Goal: Information Seeking & Learning: Learn about a topic

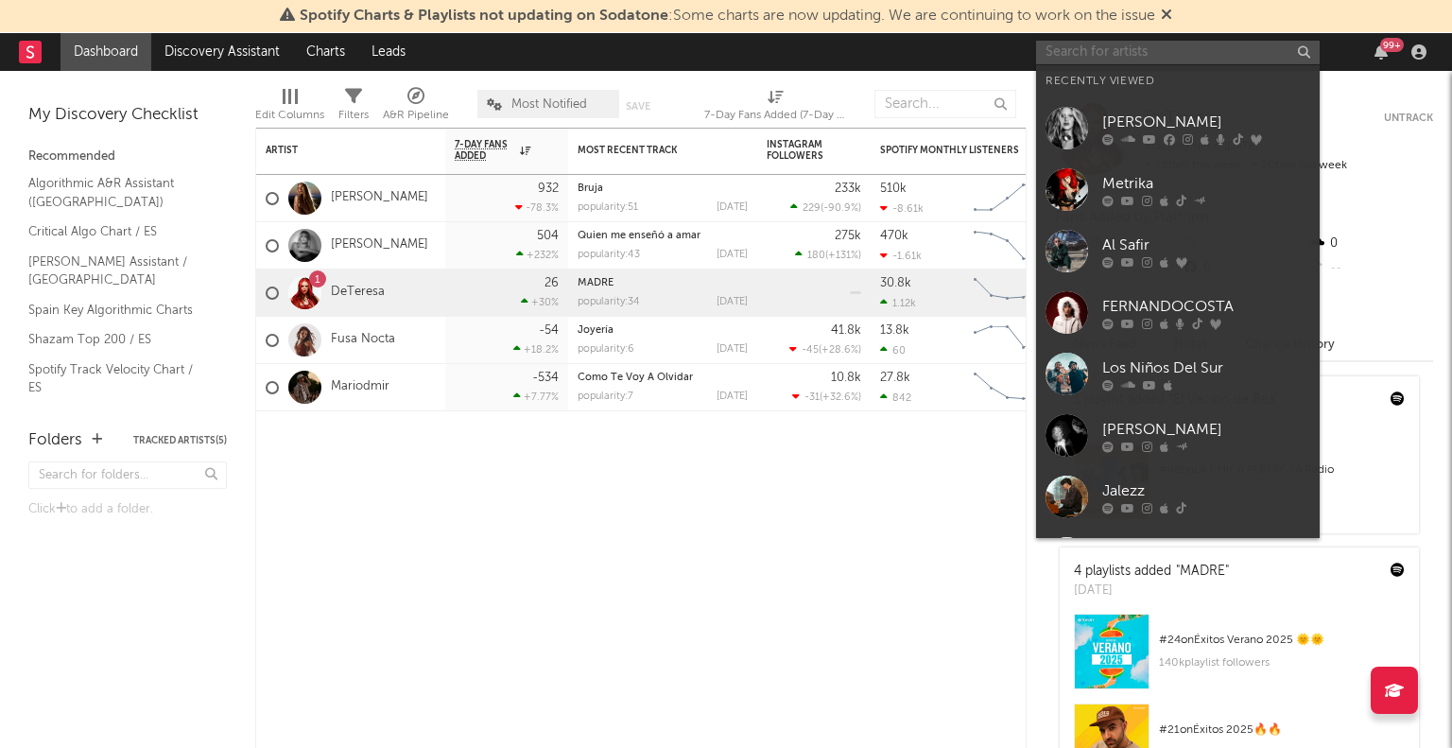
click at [1118, 54] on input "text" at bounding box center [1178, 53] width 284 height 24
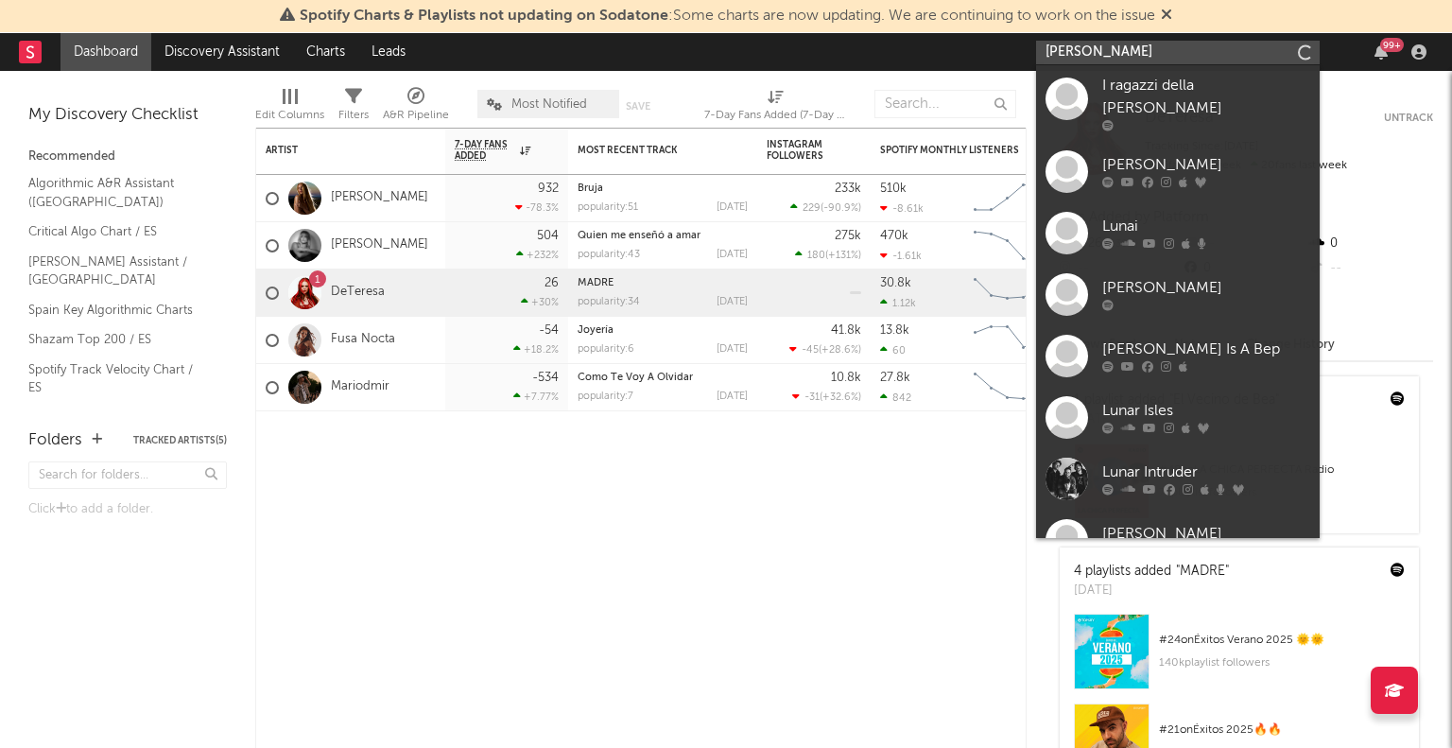
type input "[PERSON_NAME]"
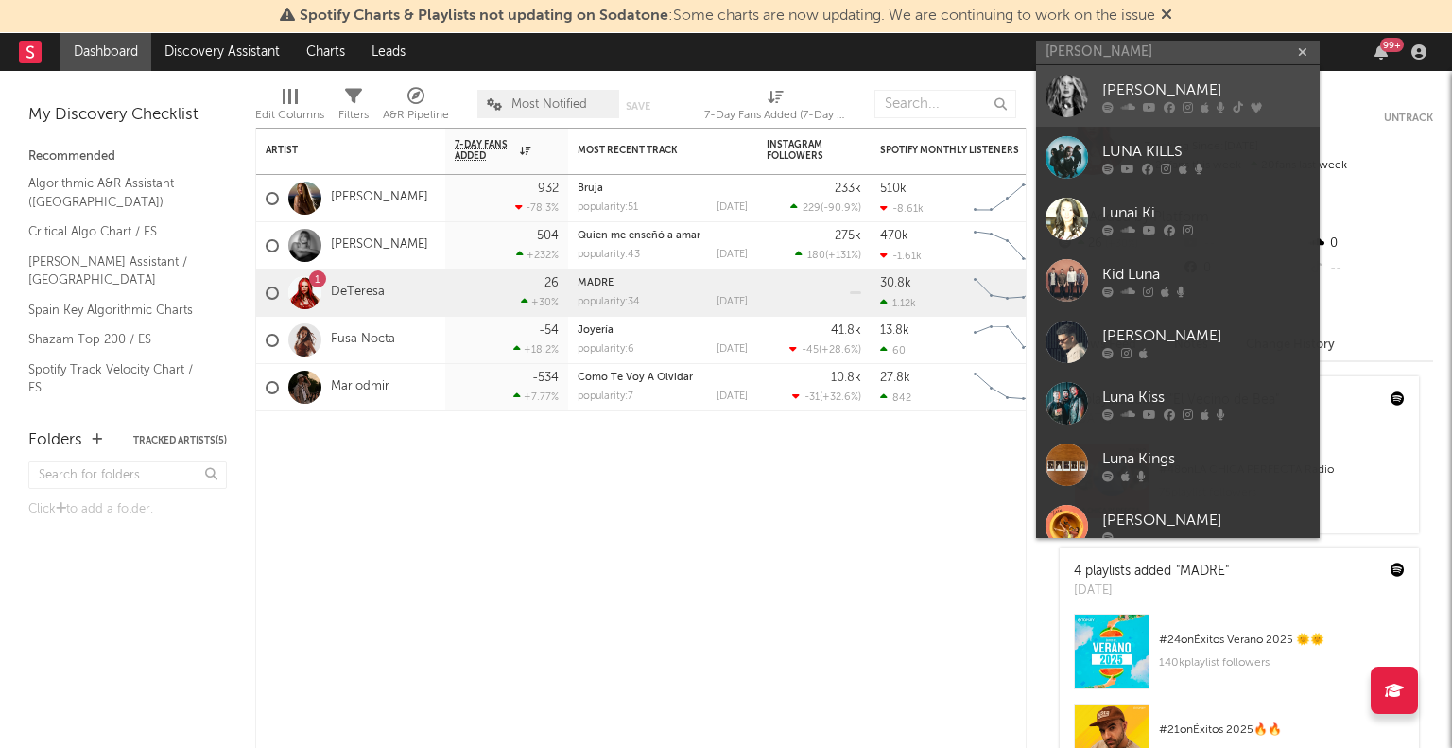
click at [1127, 93] on div "[PERSON_NAME]" at bounding box center [1206, 89] width 208 height 23
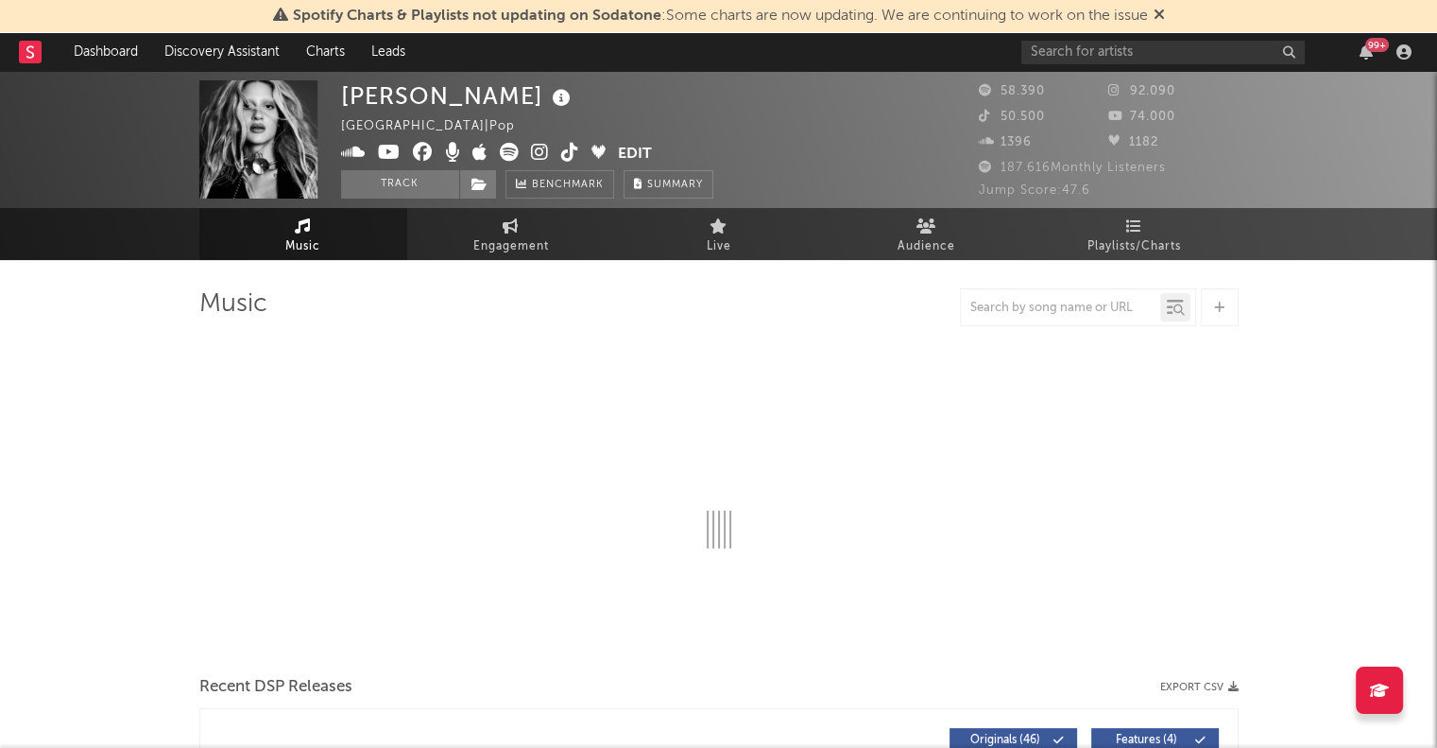
select select "6m"
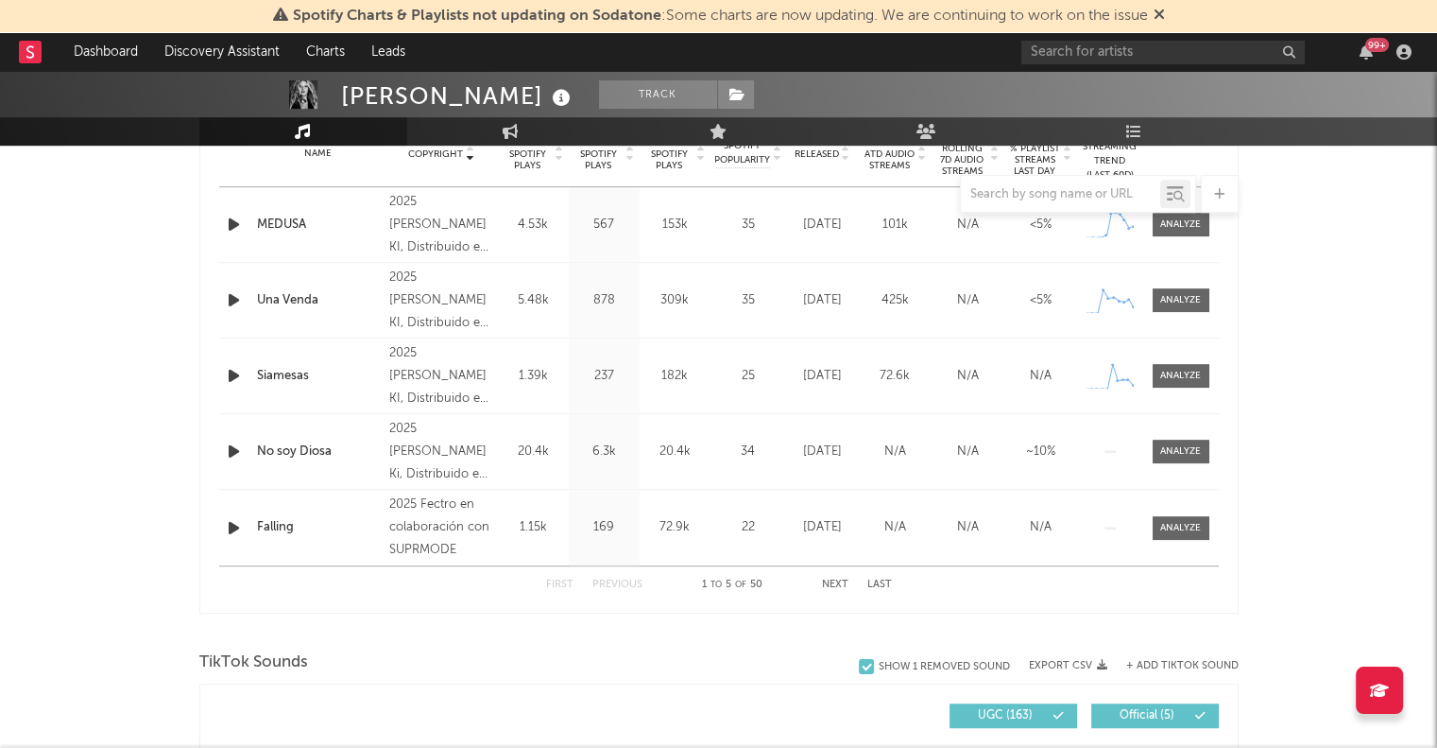
scroll to position [793, 0]
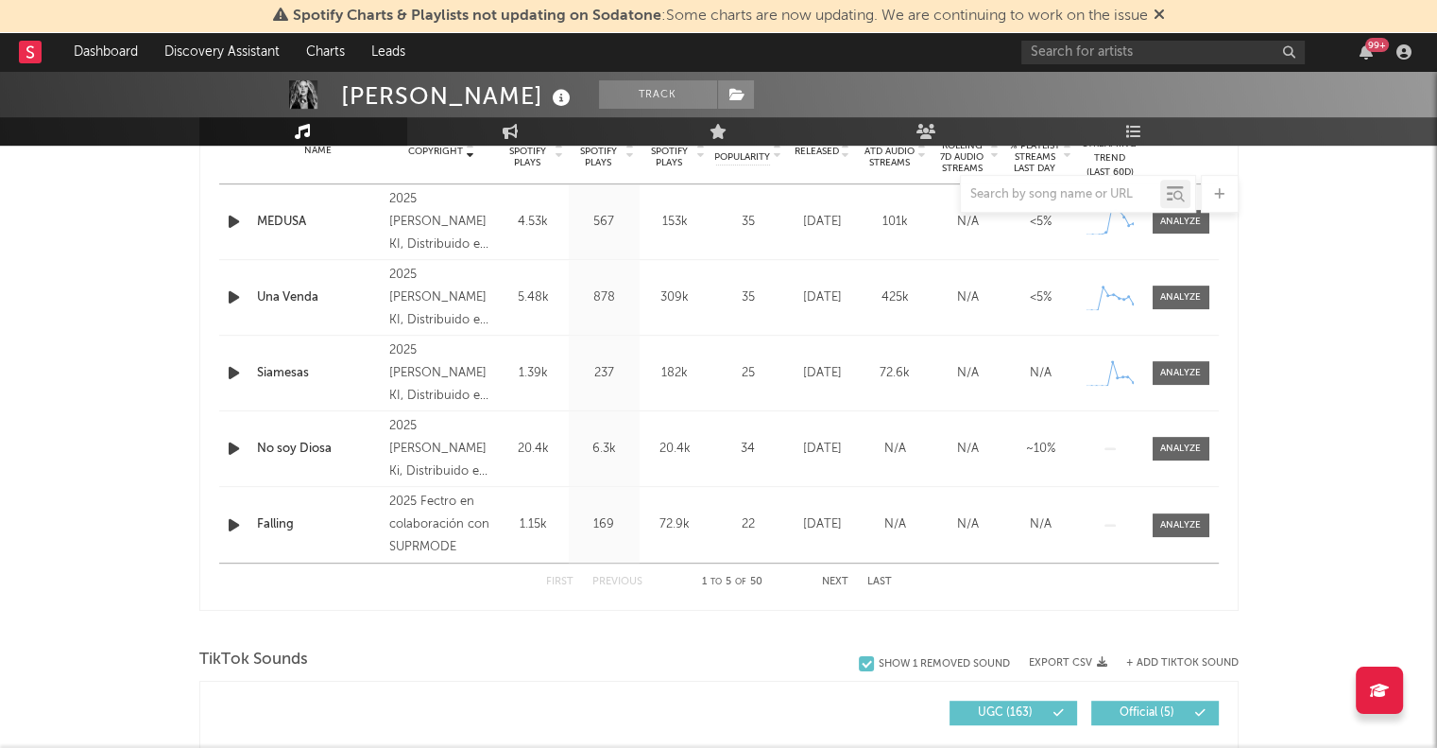
click at [829, 587] on div "First Previous 1 to 5 of 50 Next Last" at bounding box center [719, 581] width 346 height 37
click at [833, 578] on button "Next" at bounding box center [835, 581] width 26 height 10
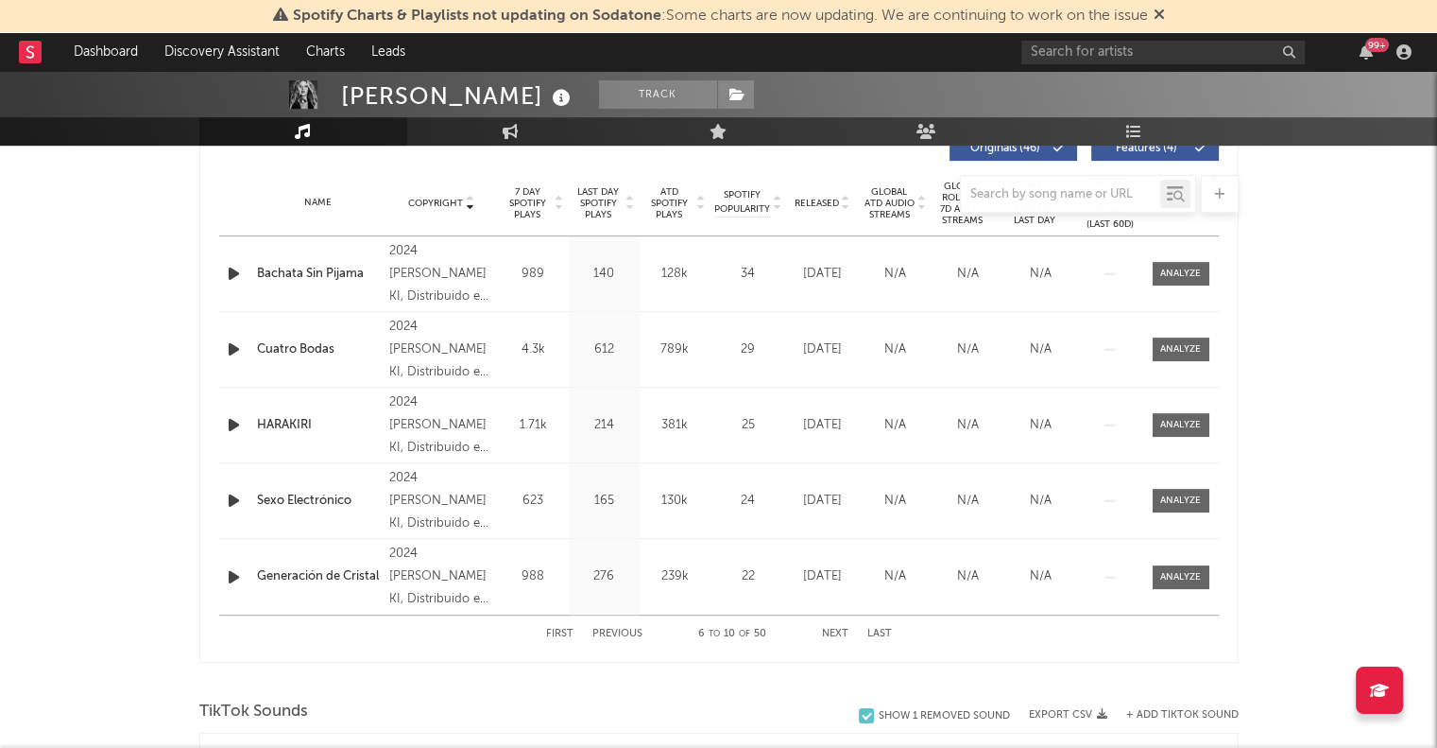
scroll to position [729, 0]
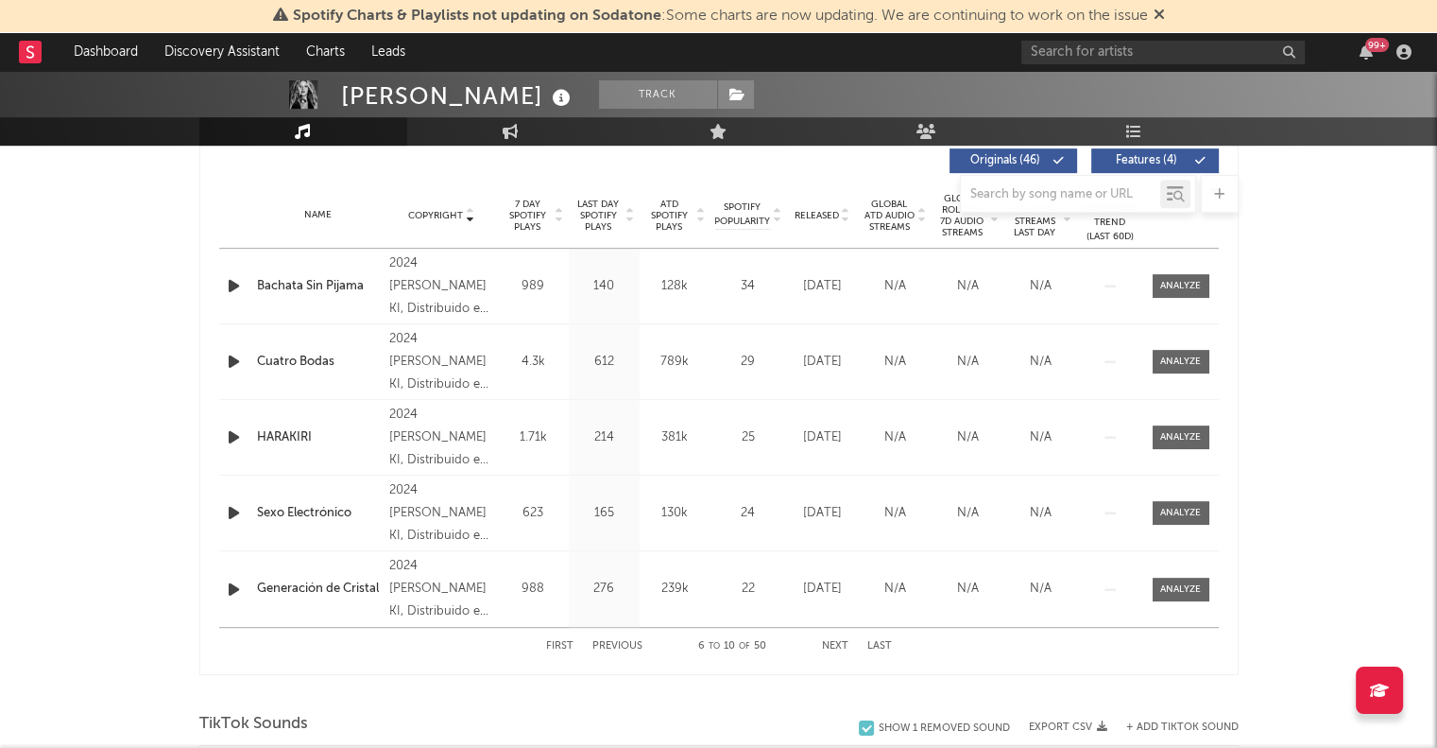
click at [840, 642] on button "Next" at bounding box center [835, 646] width 26 height 10
click at [843, 644] on button "Next" at bounding box center [835, 646] width 26 height 10
click at [847, 645] on button "Next" at bounding box center [835, 646] width 26 height 10
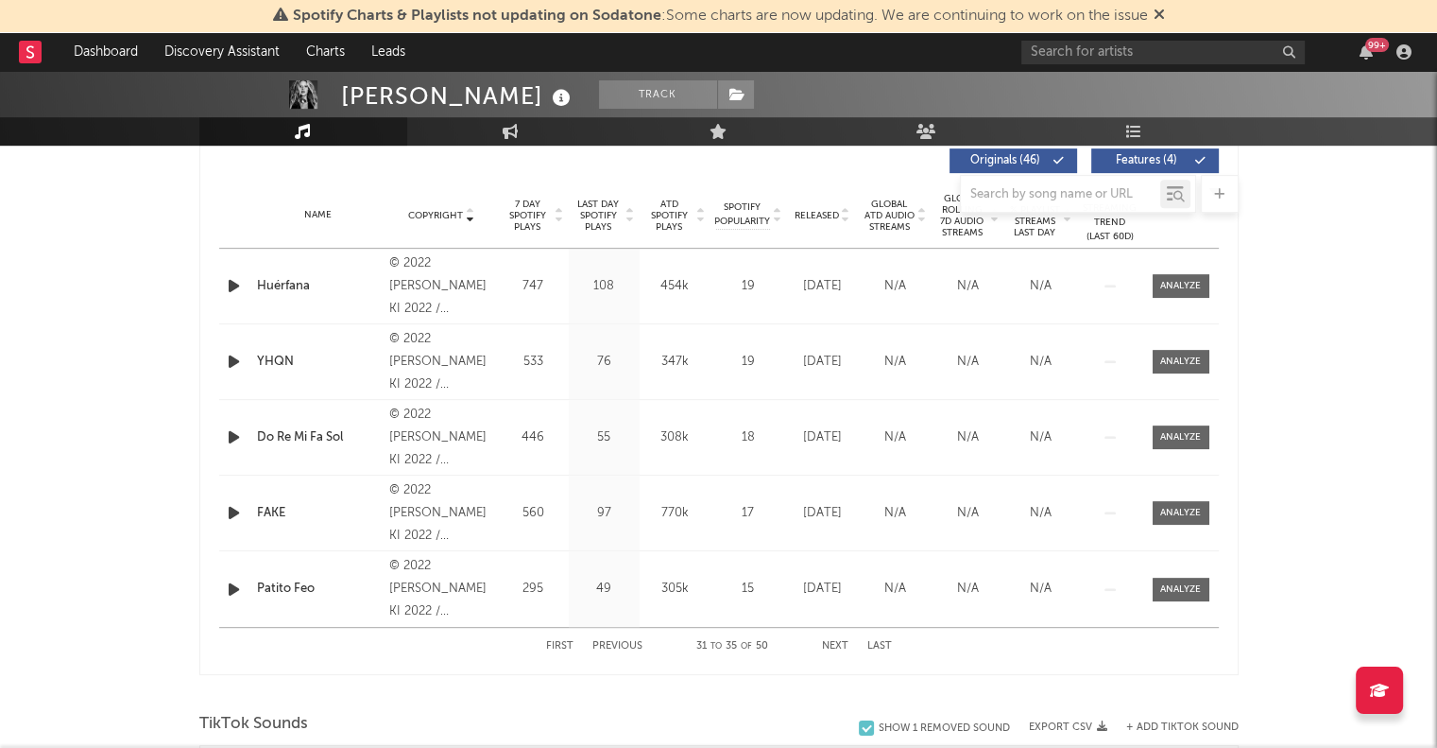
click at [847, 645] on button "Next" at bounding box center [835, 646] width 26 height 10
click at [612, 641] on button "Previous" at bounding box center [618, 646] width 50 height 10
click at [291, 286] on div "Septiembre" at bounding box center [319, 286] width 124 height 19
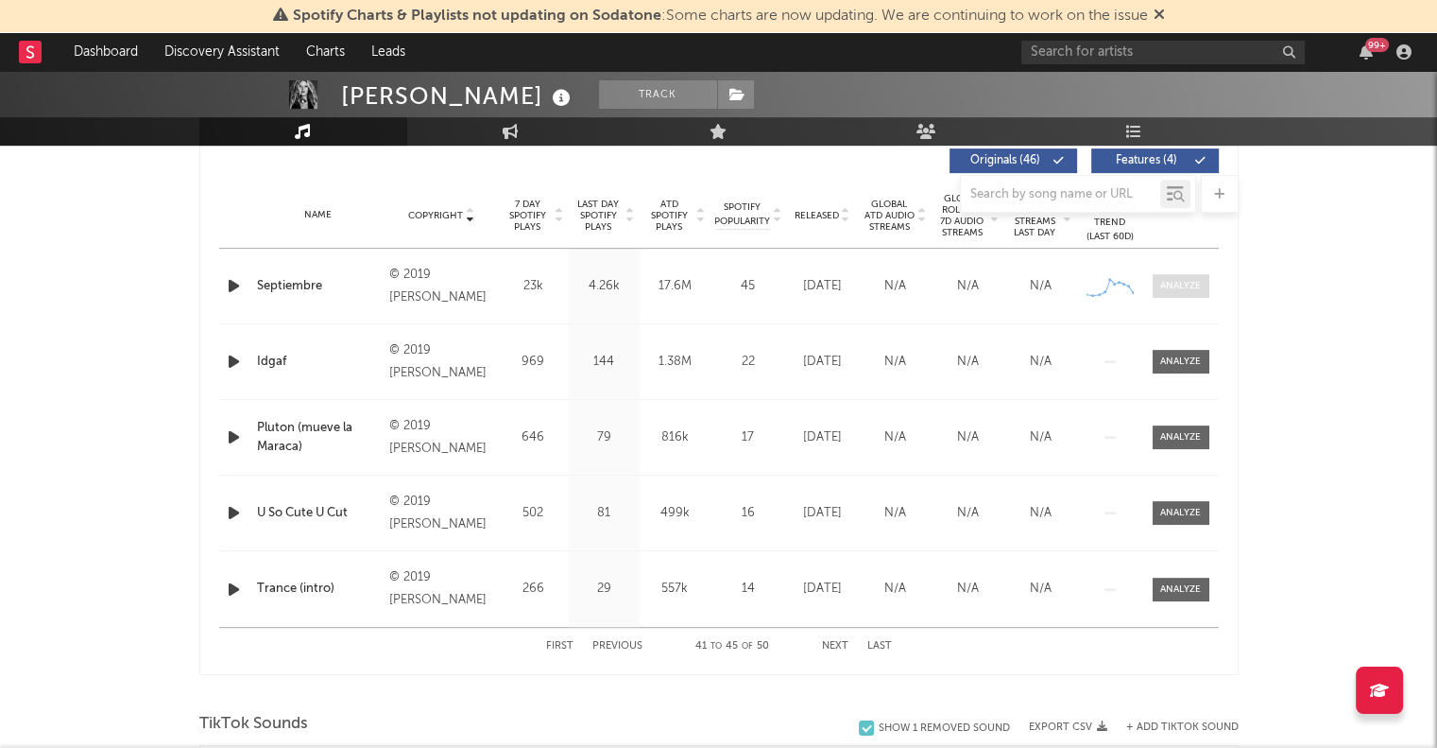
click at [1195, 276] on span at bounding box center [1181, 286] width 57 height 24
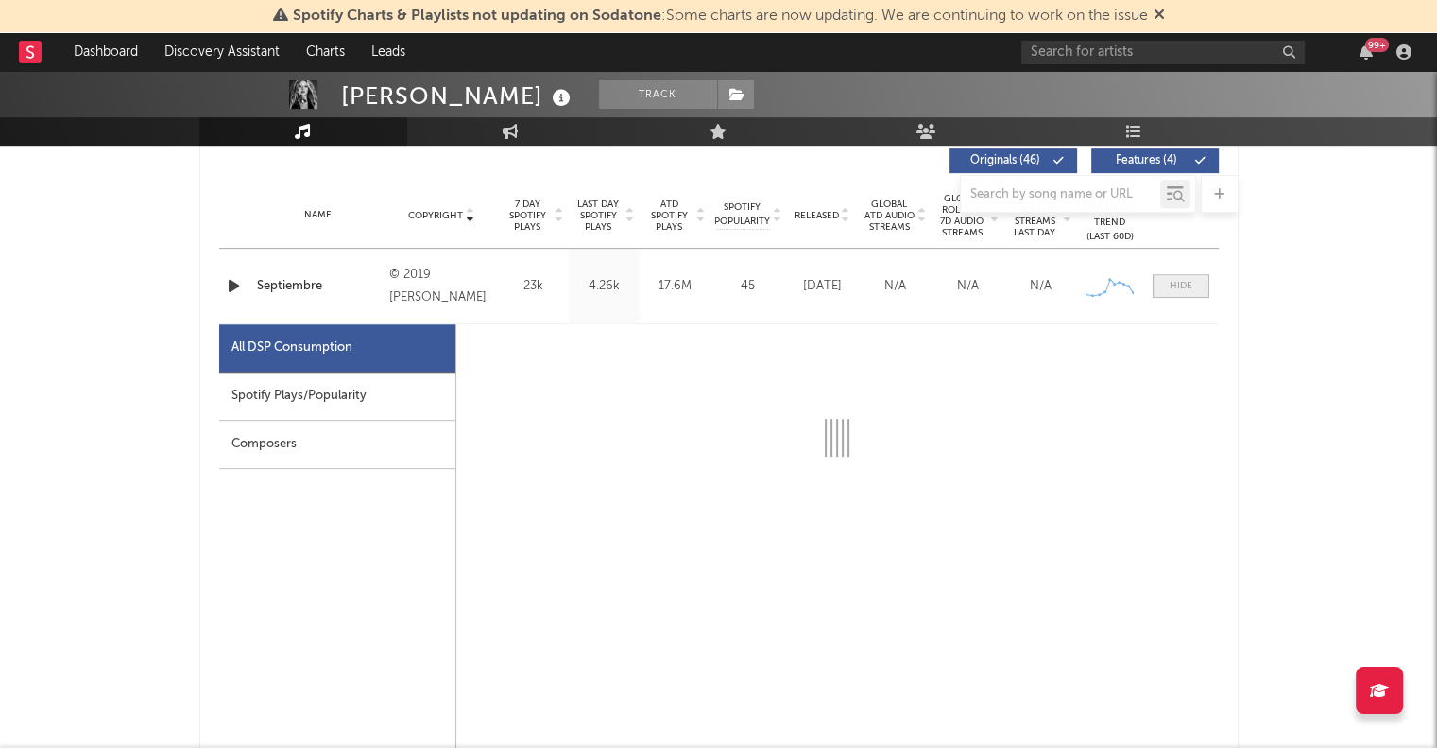
select select "6m"
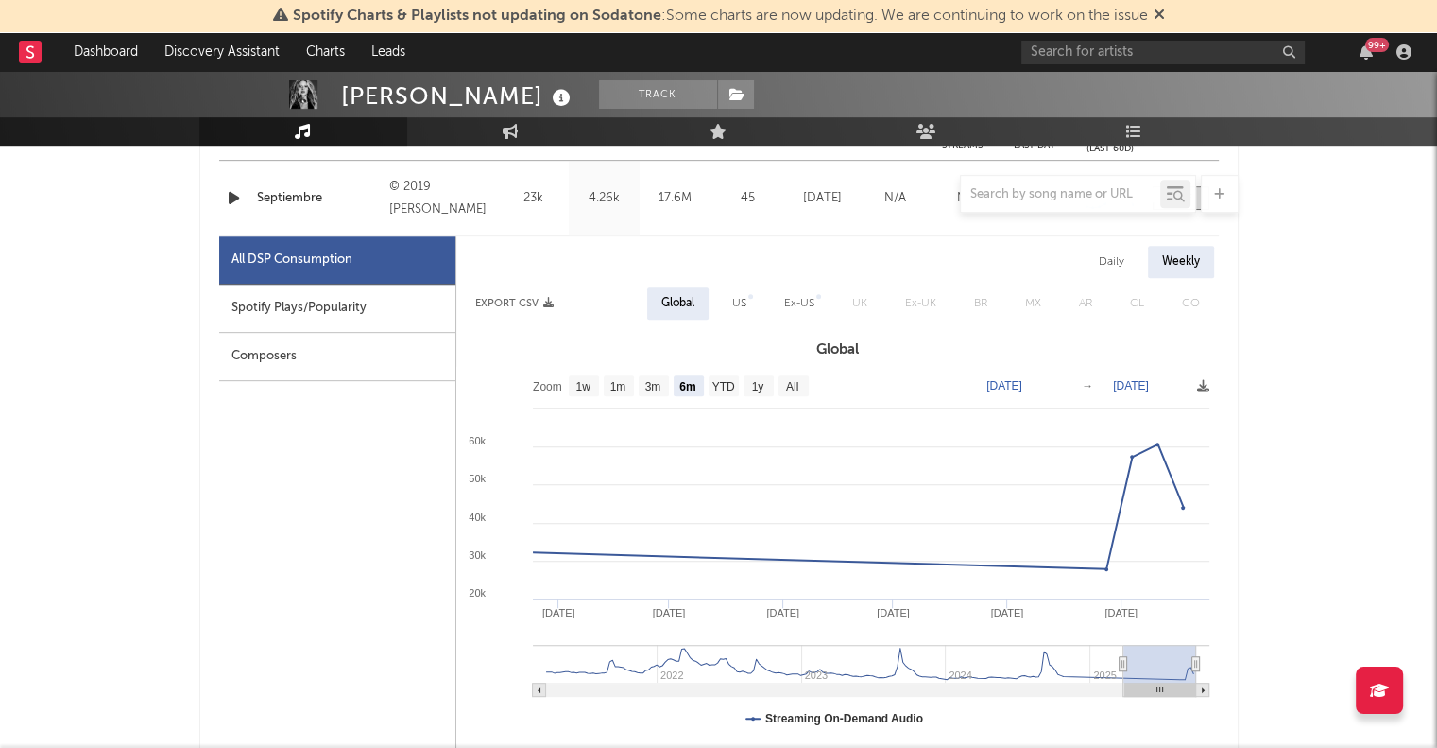
scroll to position [816, 0]
click at [624, 386] on text "1m" at bounding box center [618, 386] width 16 height 13
select select "1m"
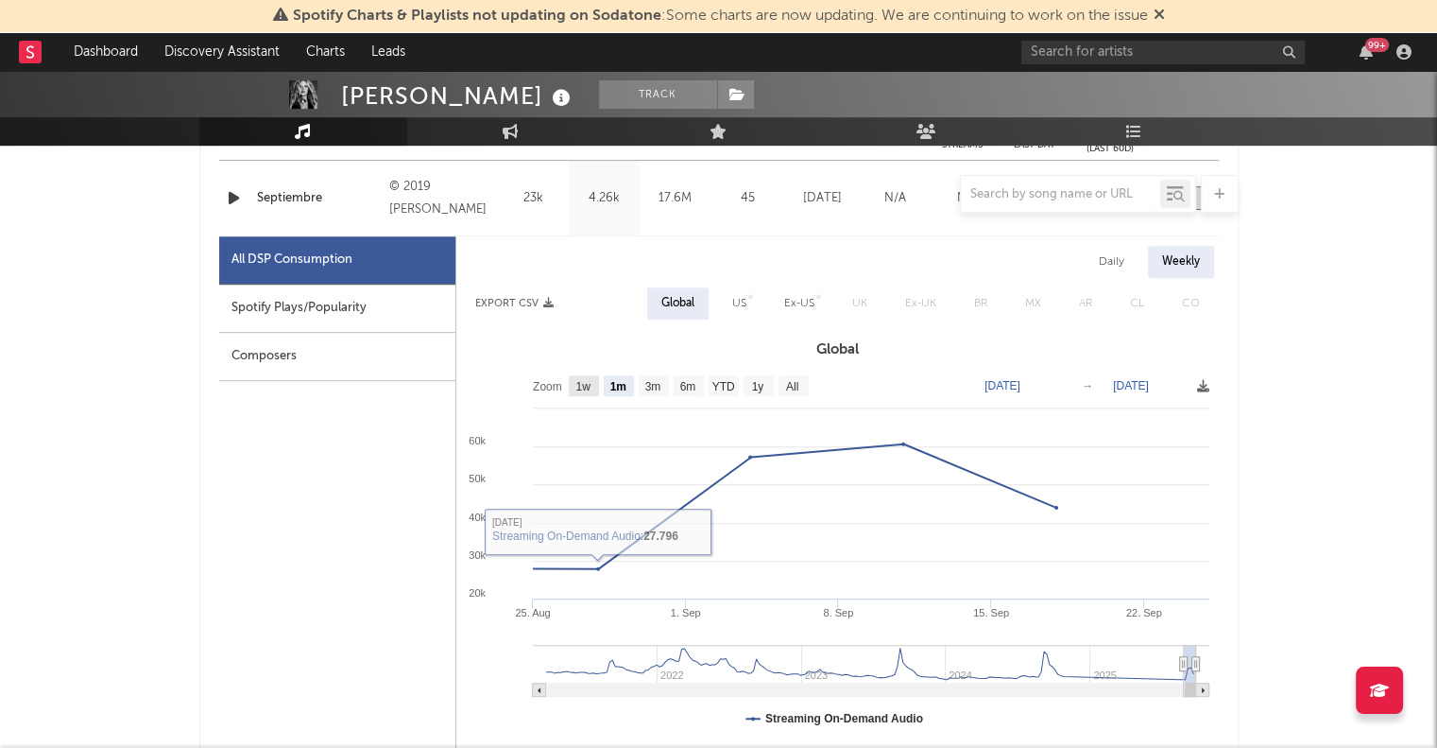
click at [586, 387] on text "1w" at bounding box center [583, 386] width 15 height 13
select select "1w"
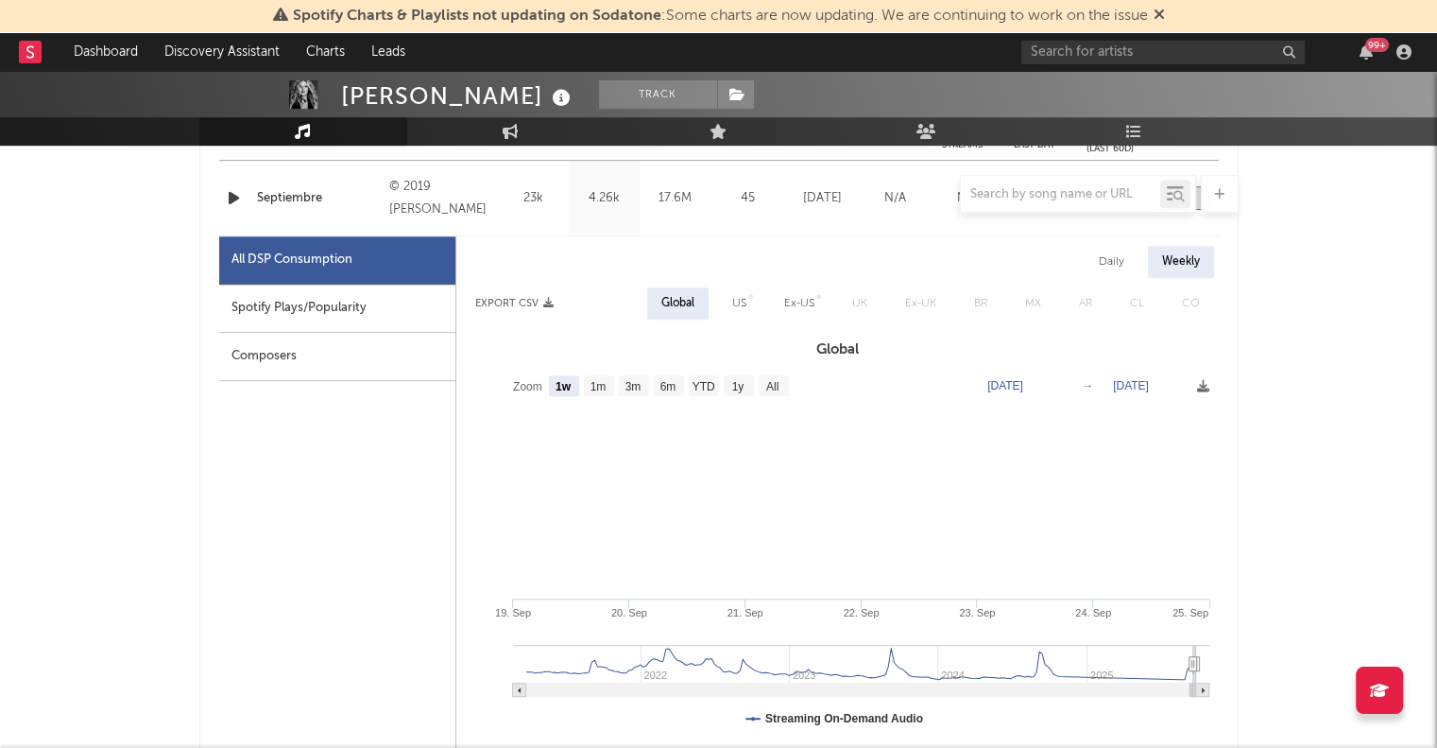
scroll to position [862, 0]
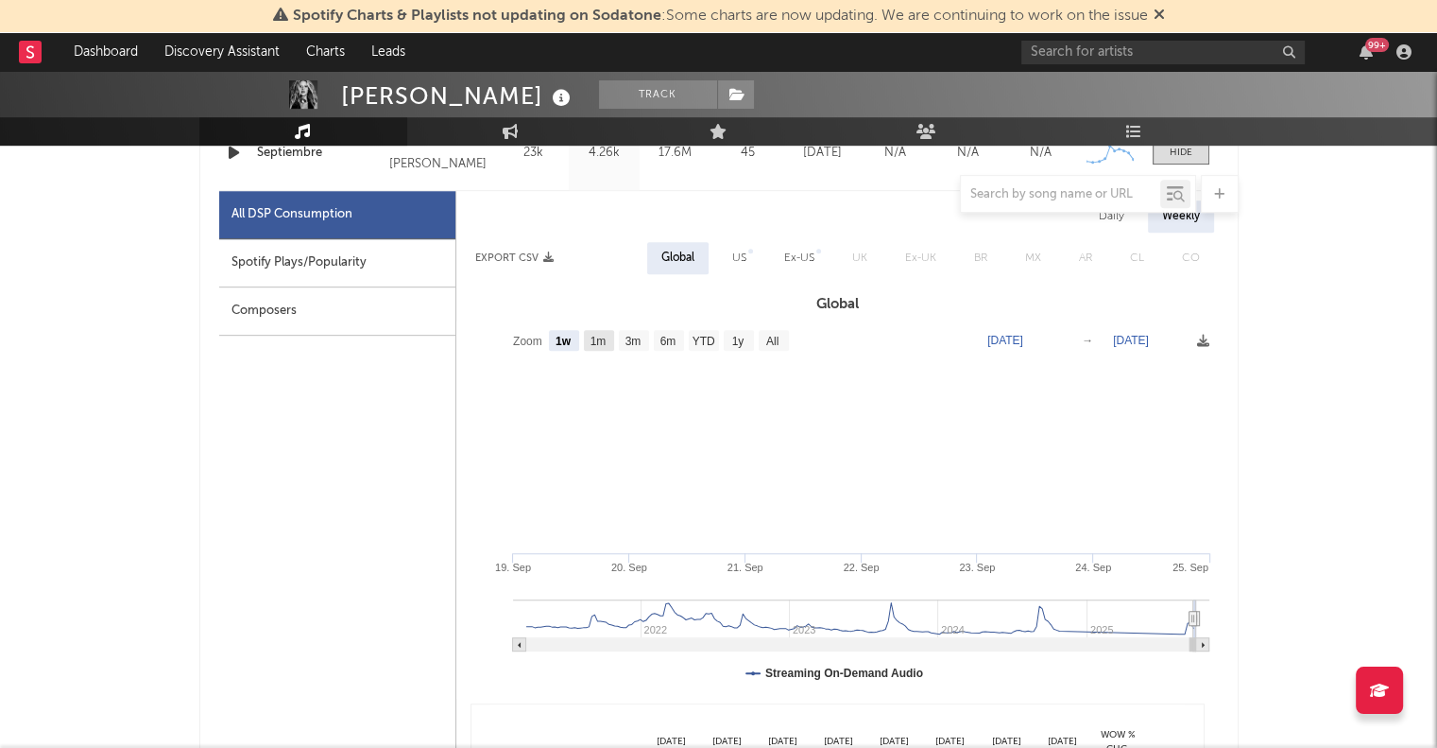
click at [597, 335] on text "1m" at bounding box center [598, 341] width 16 height 13
select select "1m"
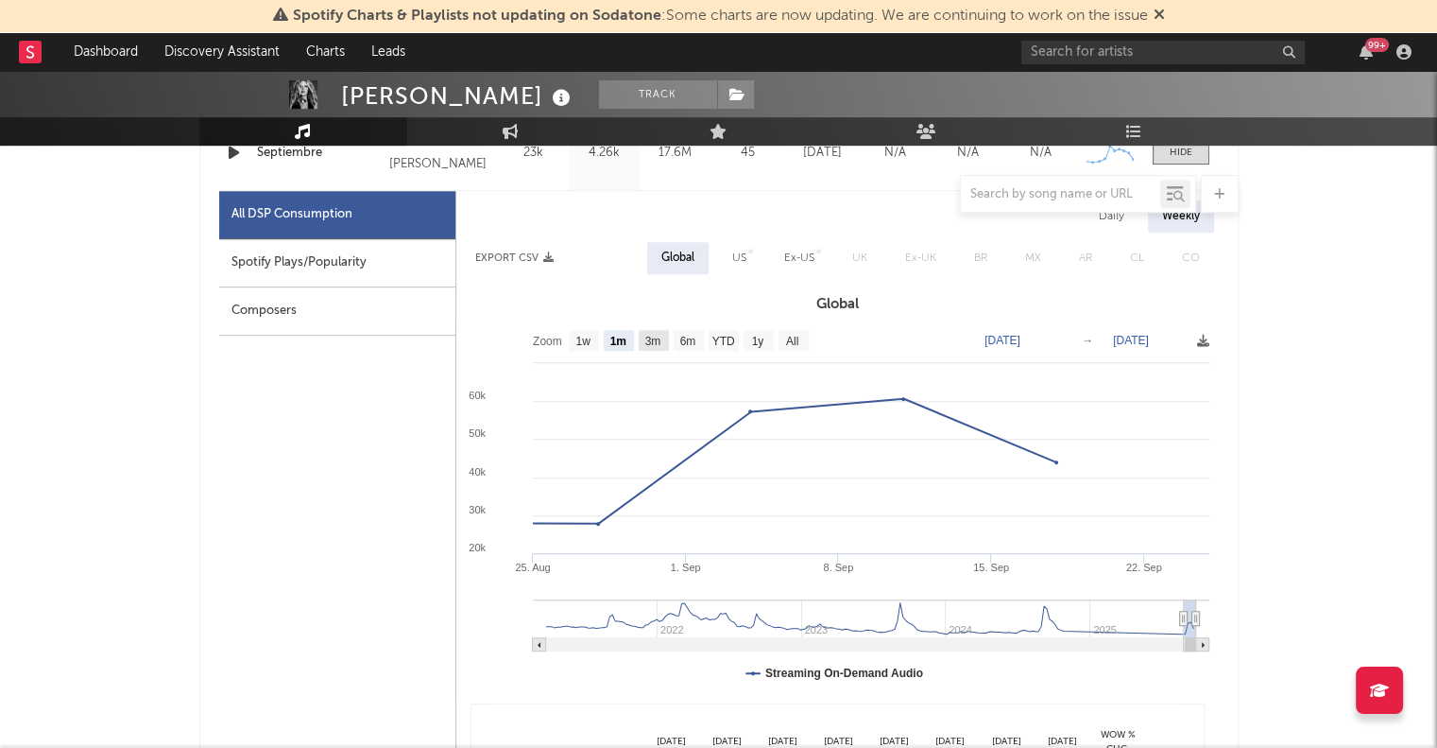
click at [649, 335] on text "3m" at bounding box center [653, 341] width 16 height 13
select select "3m"
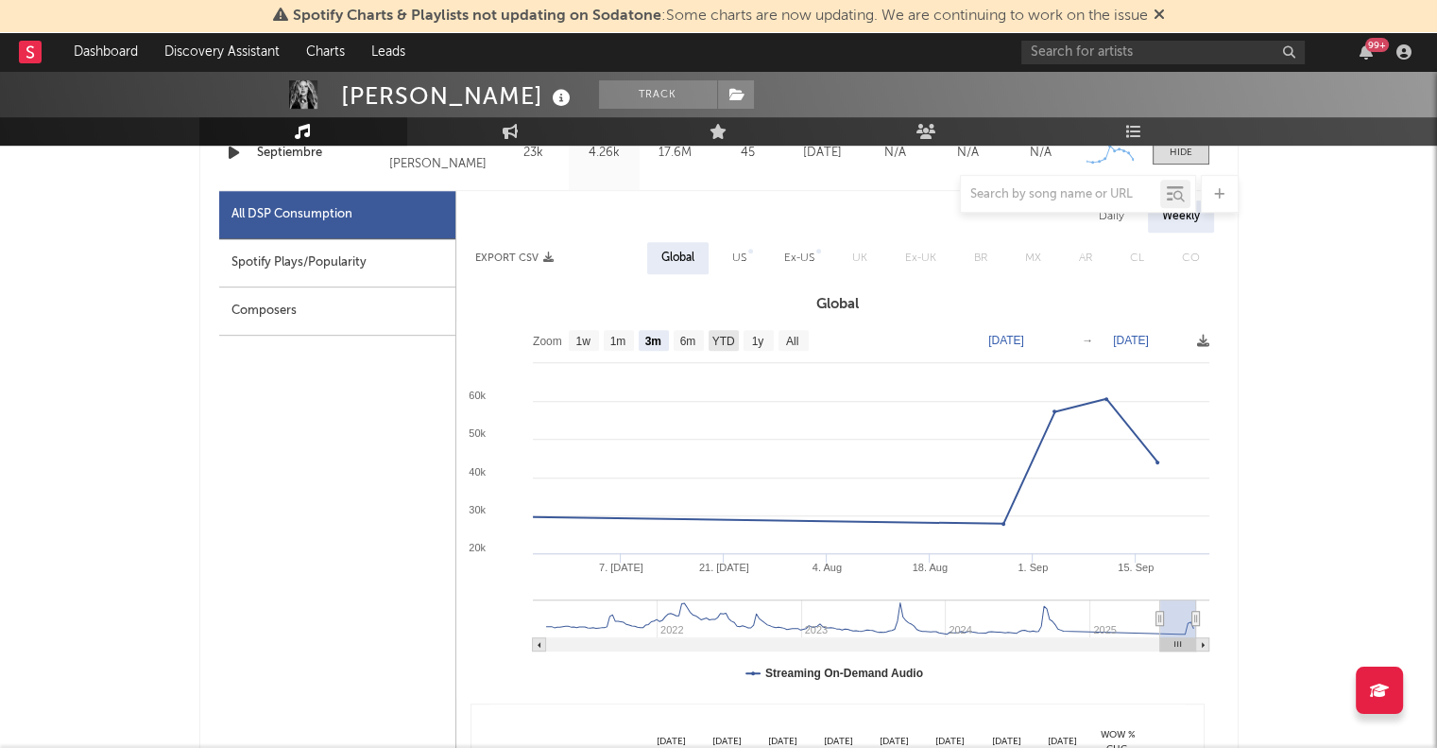
click at [734, 338] on rect at bounding box center [724, 340] width 30 height 21
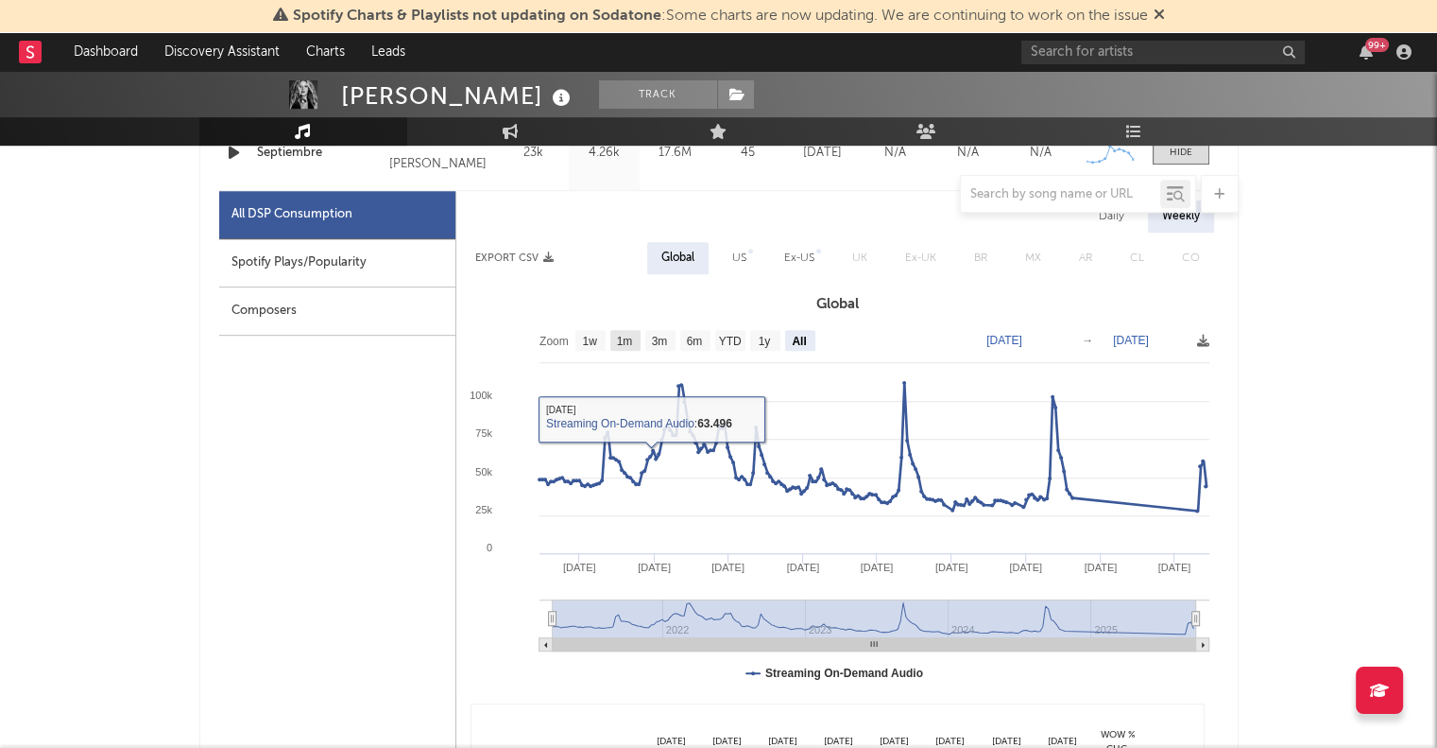
click at [637, 344] on rect at bounding box center [625, 340] width 30 height 21
select select "1m"
type input "[DATE]"
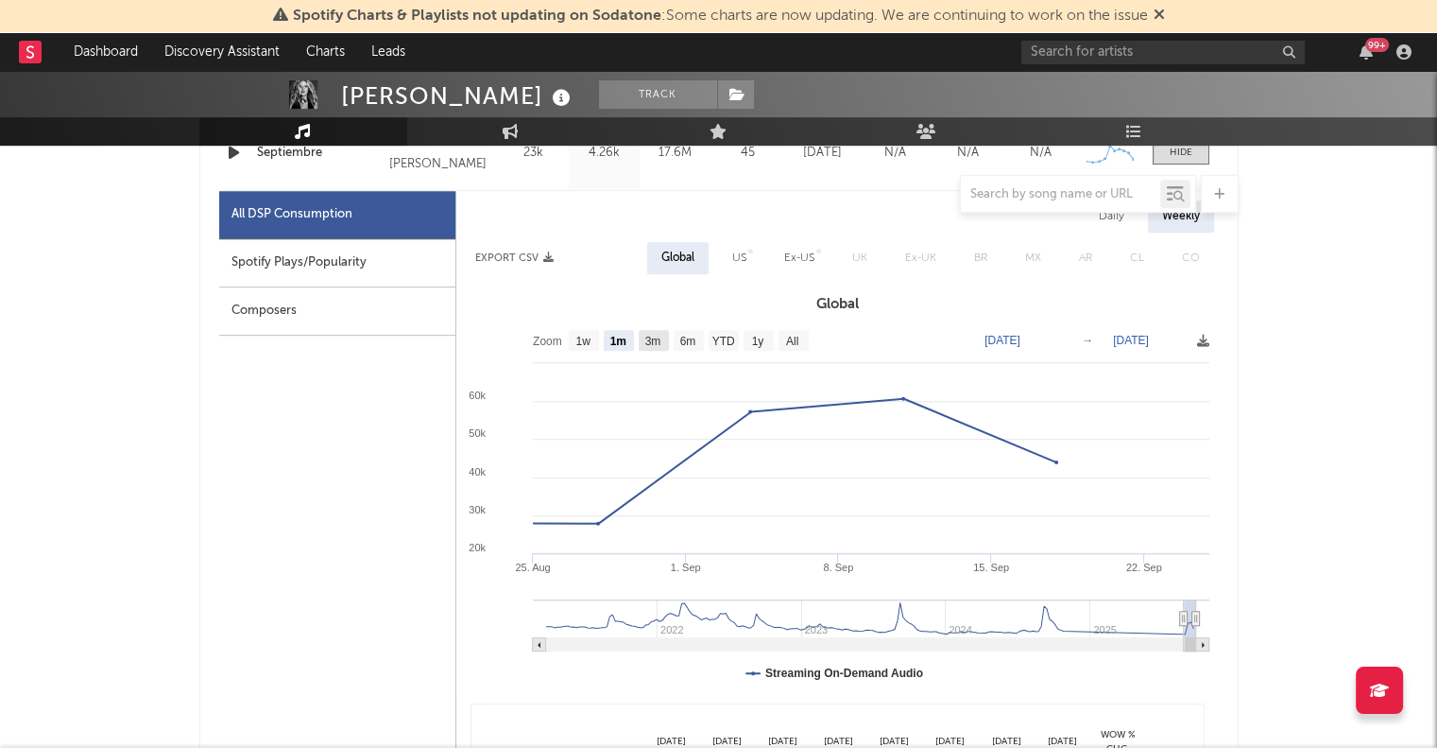
click at [658, 341] on text "3m" at bounding box center [653, 341] width 16 height 13
select select "3m"
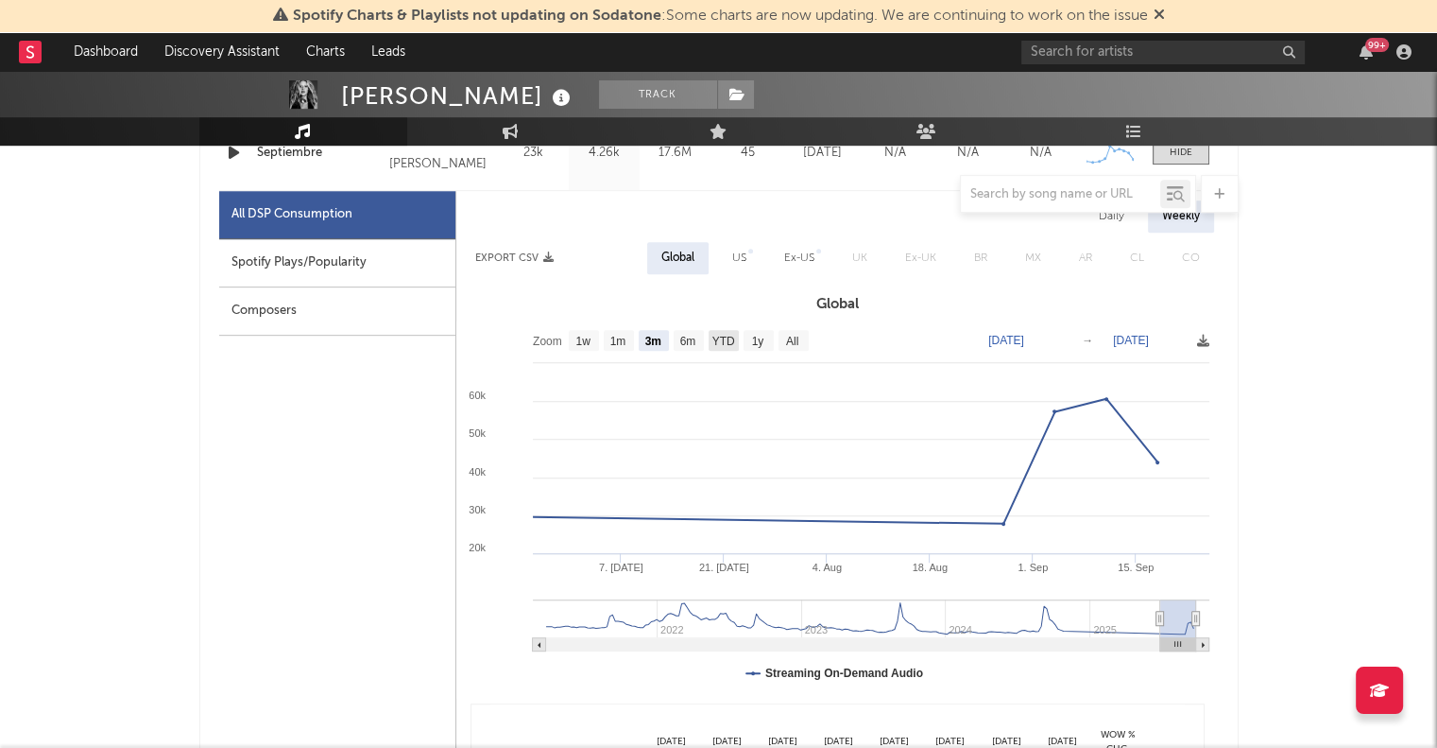
click at [735, 339] on rect at bounding box center [724, 340] width 30 height 21
select select "All"
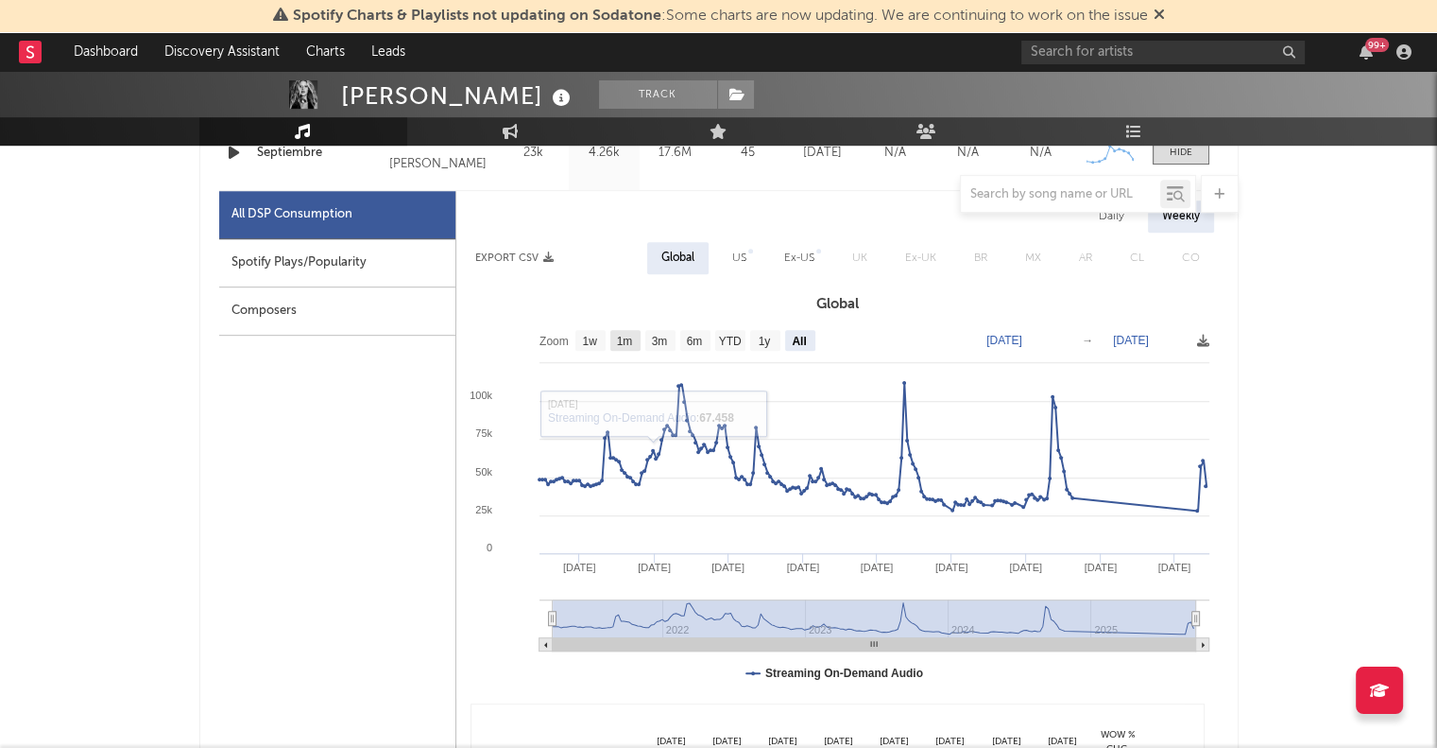
click at [620, 339] on text "1m" at bounding box center [624, 341] width 16 height 13
select select "1m"
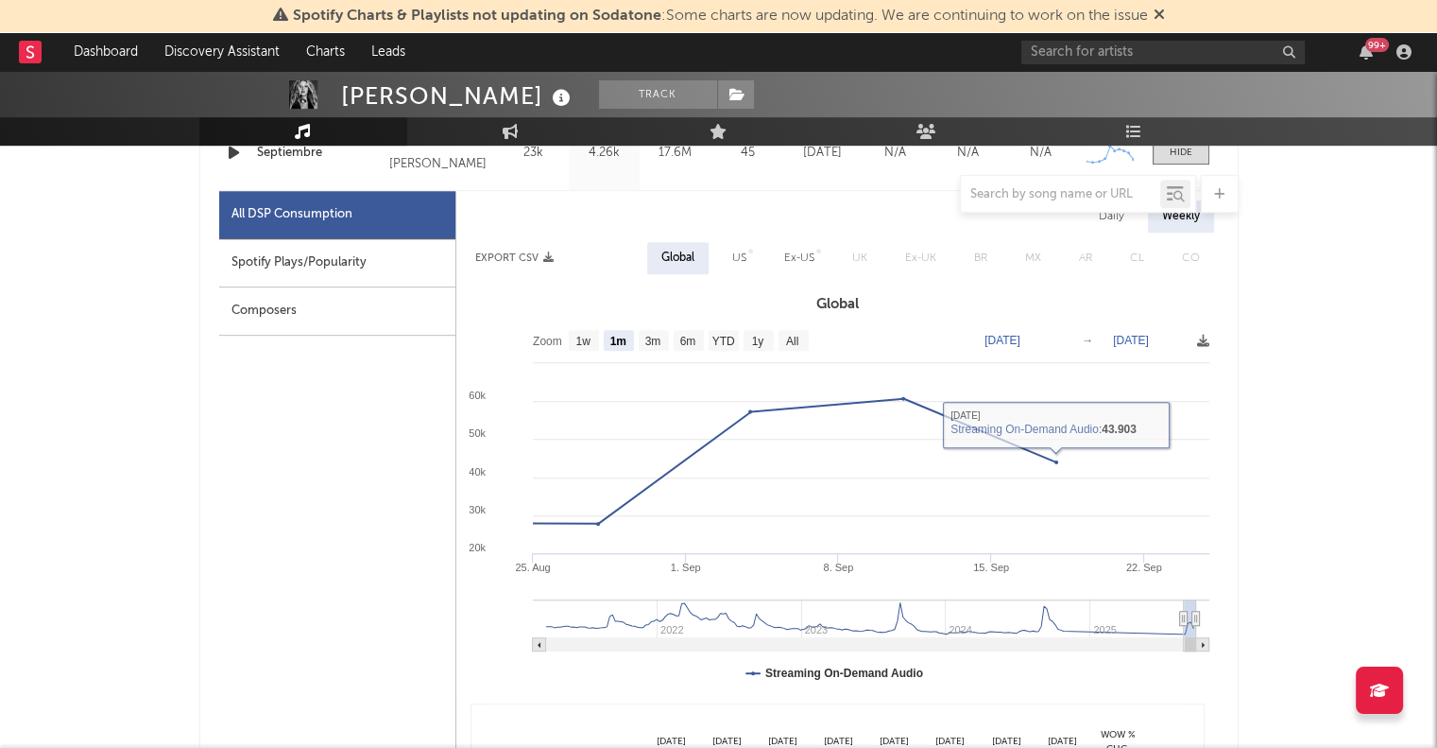
click at [1144, 343] on text "[DATE]" at bounding box center [1131, 340] width 36 height 13
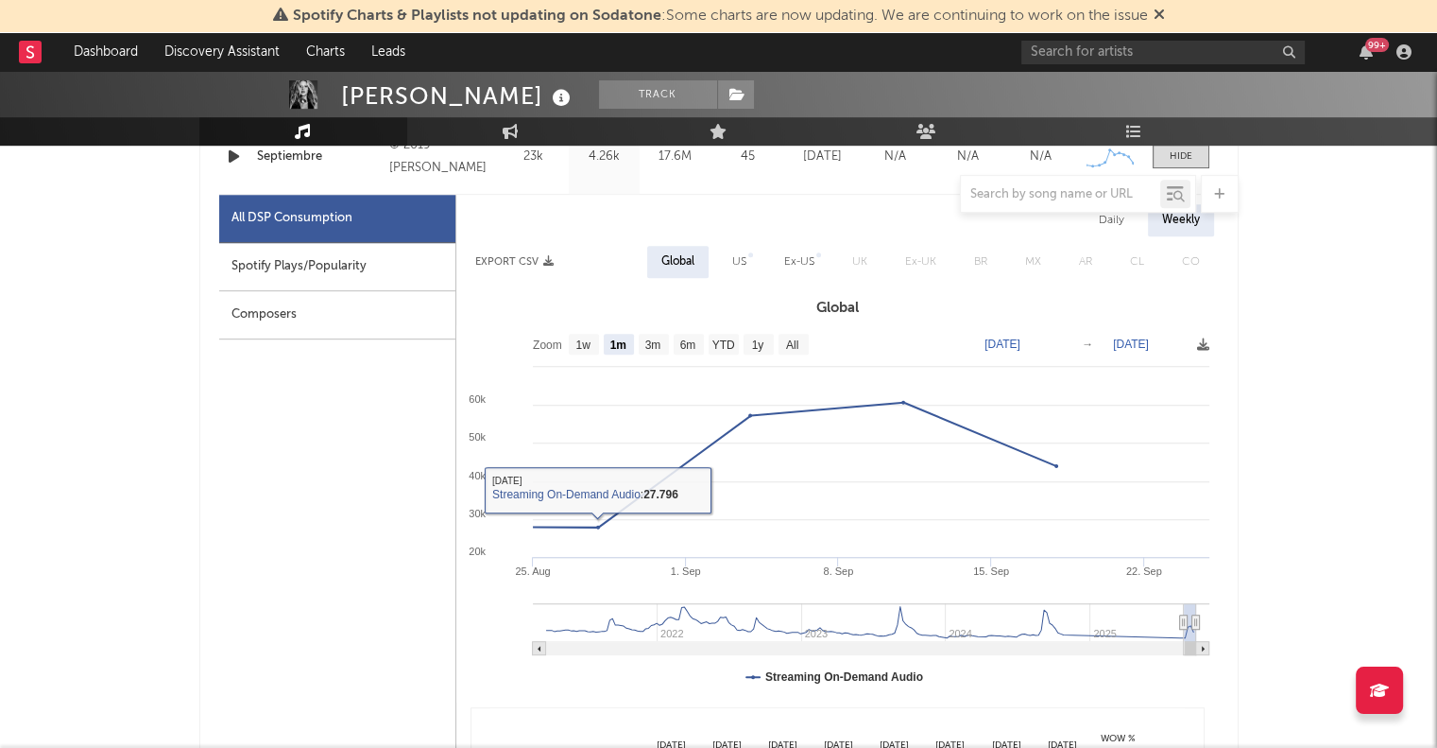
click at [314, 256] on div "Spotify Plays/Popularity" at bounding box center [337, 267] width 236 height 48
select select "1m"
select select "1w"
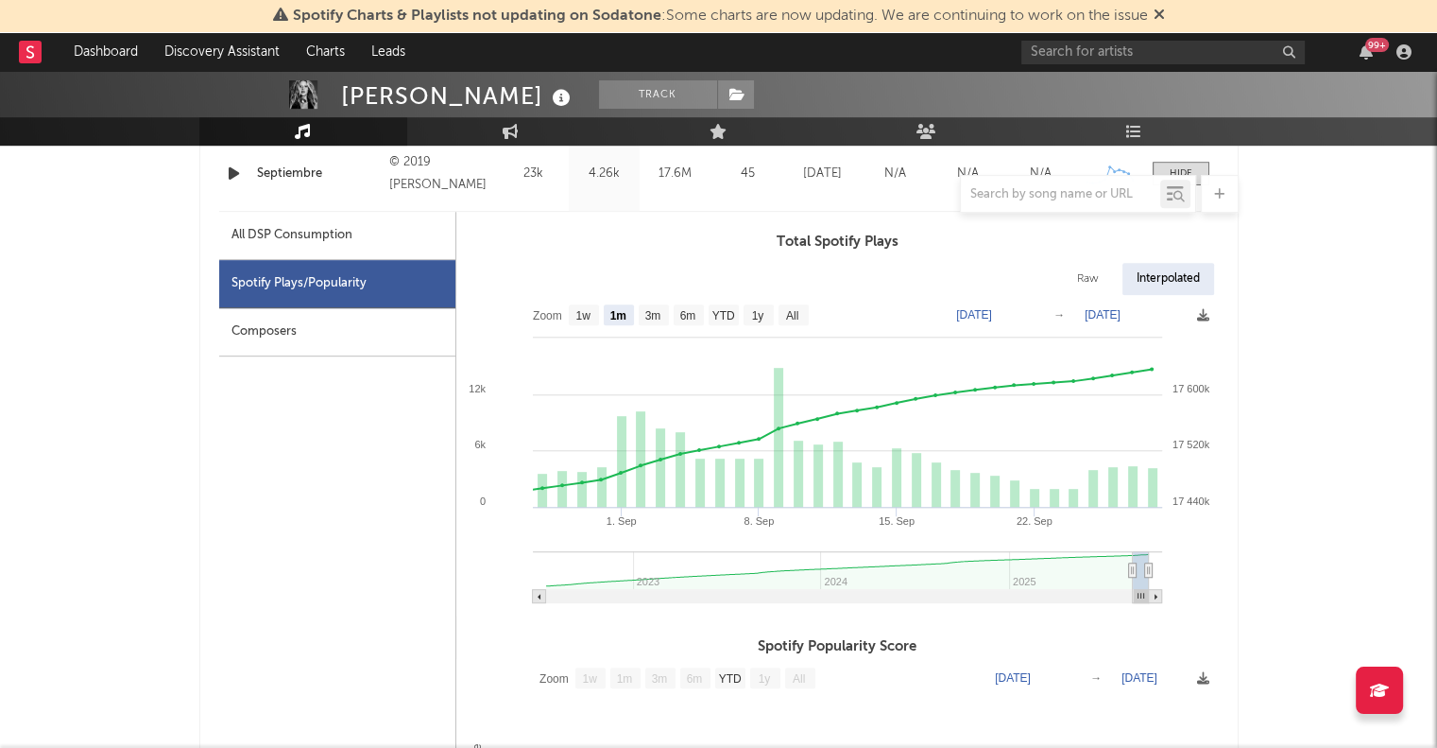
scroll to position [839, 0]
click at [287, 246] on div "All DSP Consumption" at bounding box center [292, 237] width 121 height 23
select select "1m"
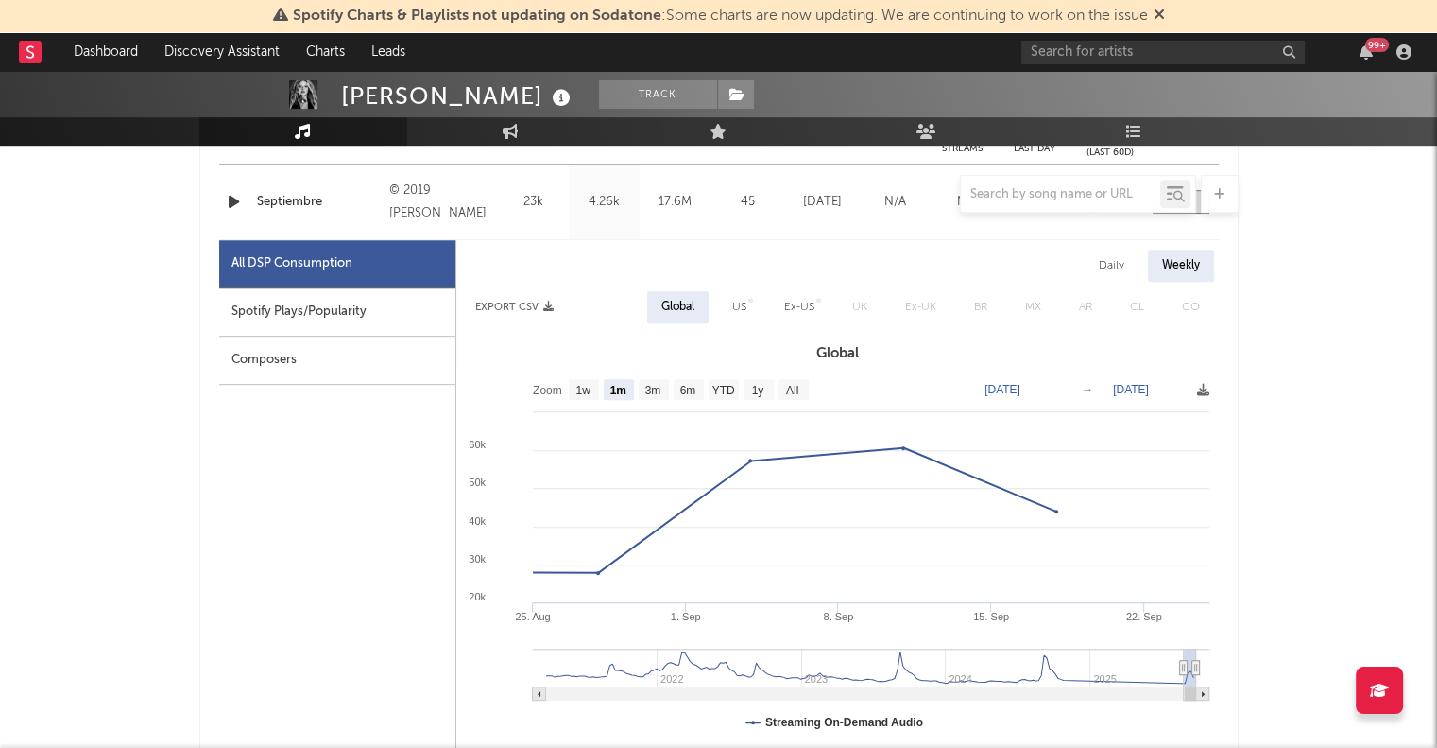
scroll to position [813, 0]
